Goal: Find specific page/section: Find specific page/section

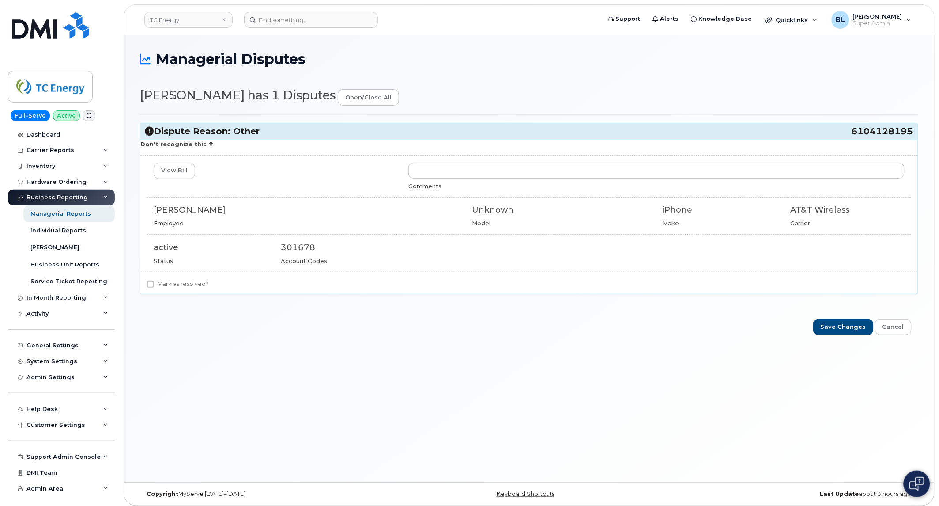
drag, startPoint x: 848, startPoint y: 125, endPoint x: 914, endPoint y: 132, distance: 66.5
click at [914, 132] on div "Dispute Reason: Other 6104128195" at bounding box center [528, 131] width 777 height 16
drag, startPoint x: 850, startPoint y: 133, endPoint x: 912, endPoint y: 134, distance: 61.4
click at [912, 134] on h3 "Dispute Reason: Other 6104128195" at bounding box center [529, 131] width 769 height 12
copy h3 "6104128195"
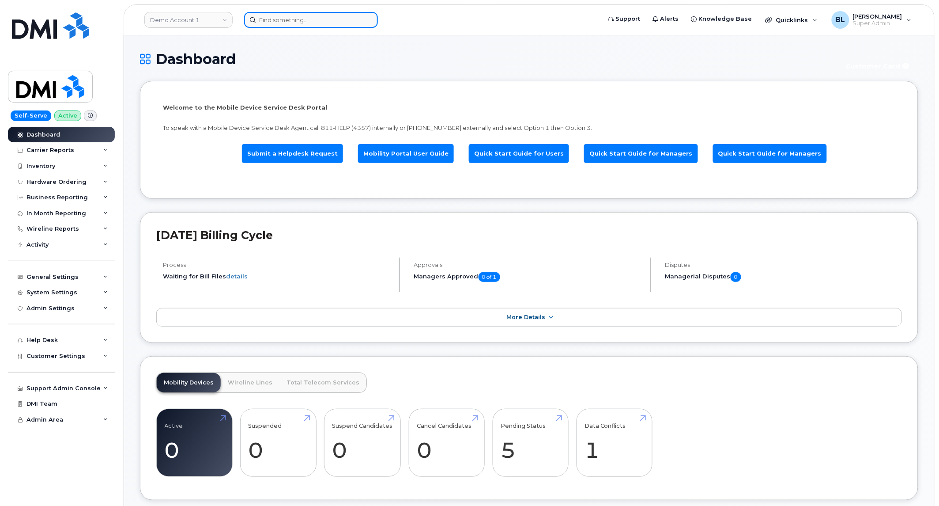
click at [309, 25] on input at bounding box center [311, 20] width 134 height 16
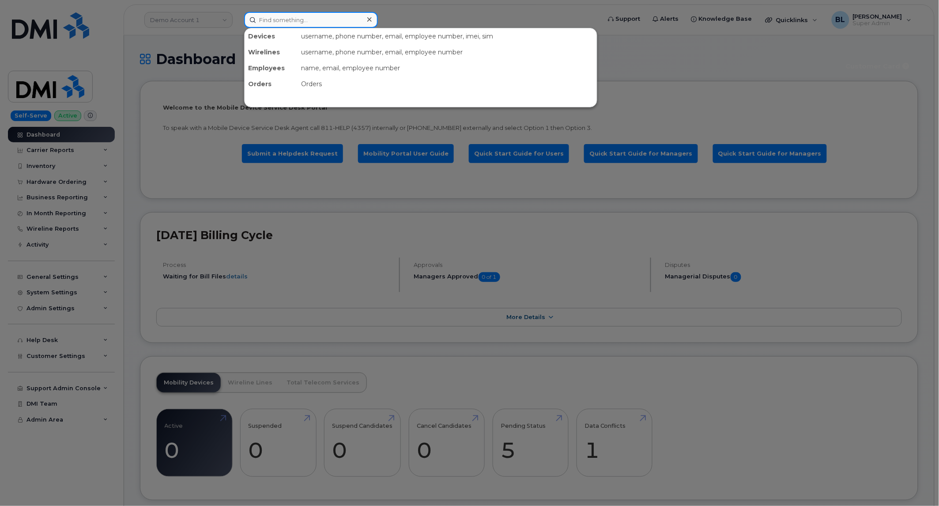
paste input "6104128195"
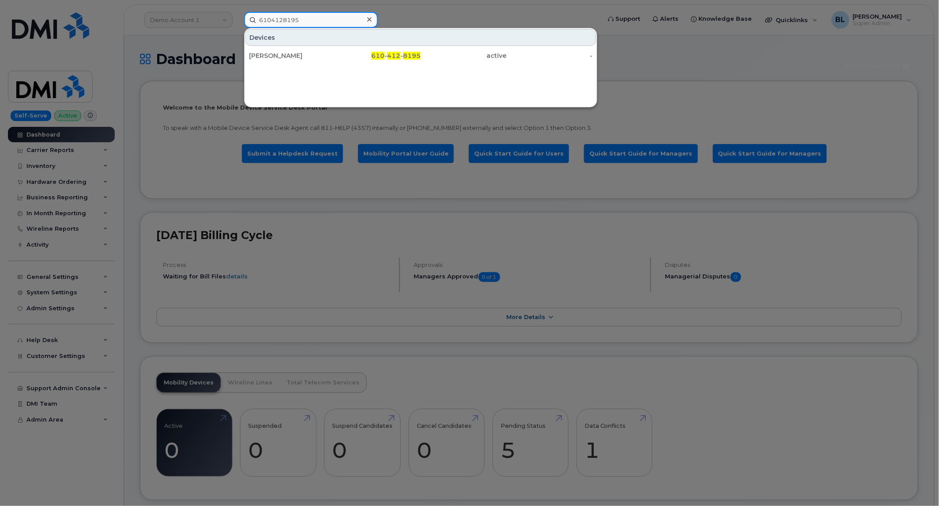
type input "6104128195"
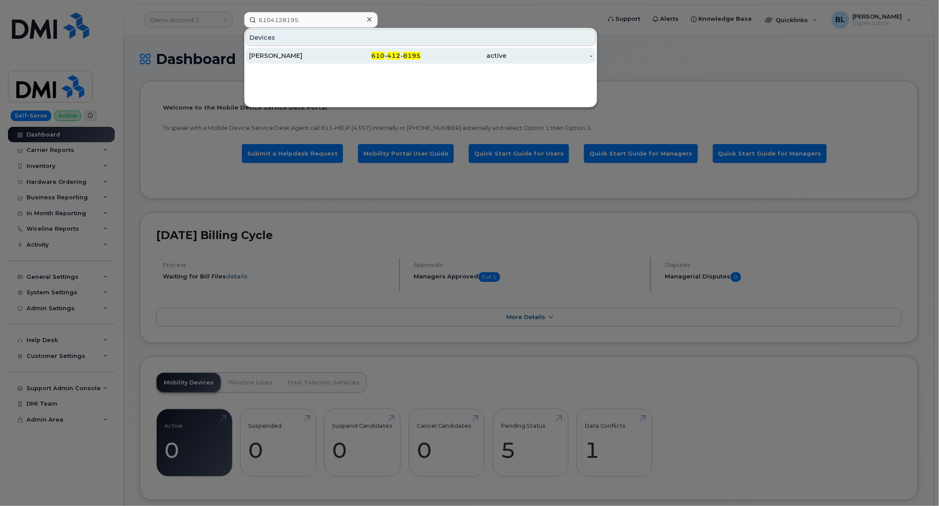
click at [452, 62] on div "active" at bounding box center [464, 56] width 86 height 16
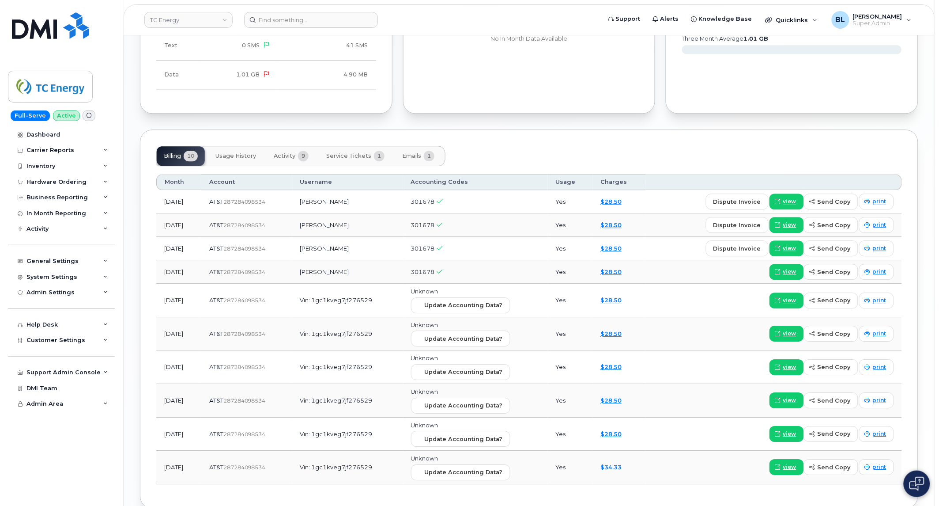
scroll to position [738, 0]
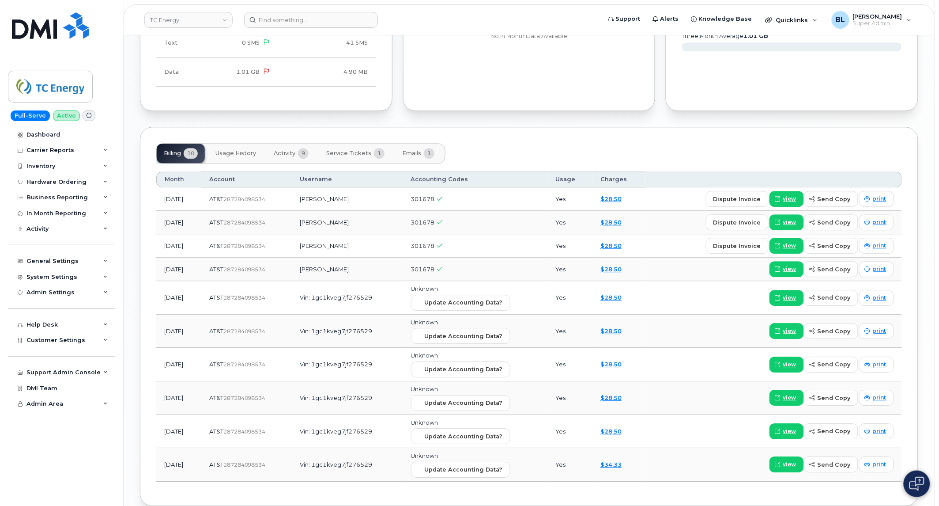
click at [290, 160] on button "Activity 9" at bounding box center [291, 152] width 49 height 19
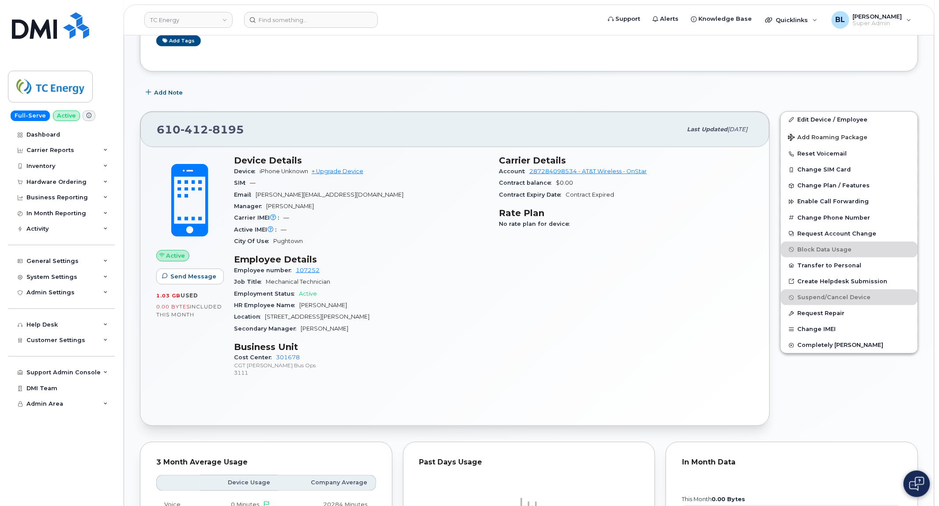
scroll to position [242, 0]
